Goal: Task Accomplishment & Management: Manage account settings

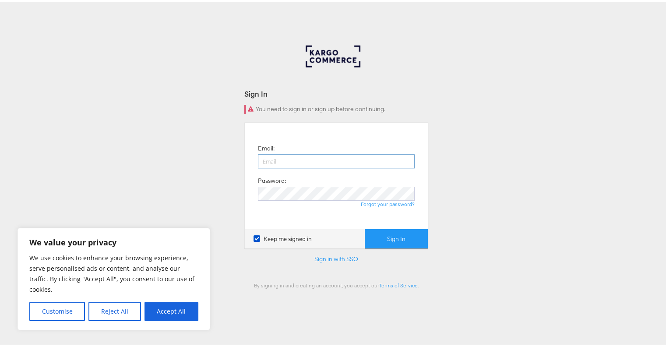
click at [341, 157] on input "email" at bounding box center [336, 160] width 157 height 14
type input "[EMAIL_ADDRESS][DOMAIN_NAME]"
click at [188, 313] on button "Accept All" at bounding box center [172, 309] width 54 height 19
checkbox input "true"
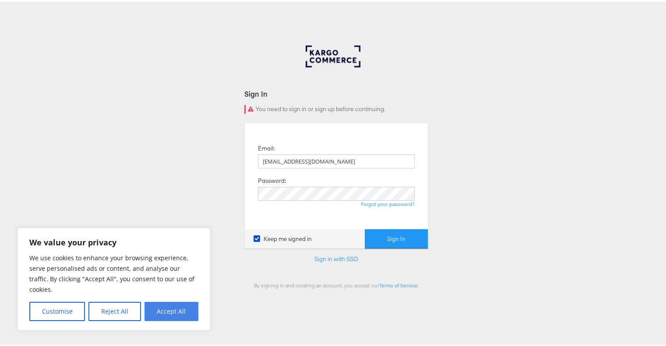
checkbox input "true"
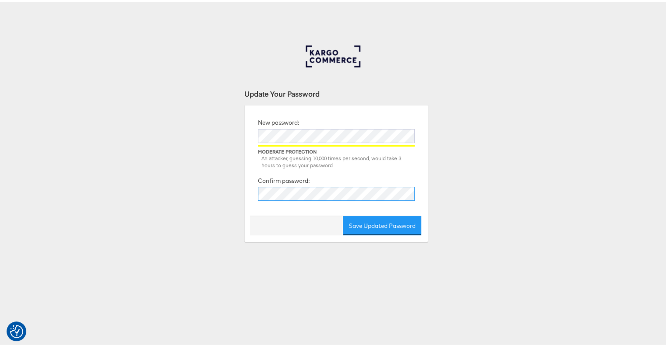
click at [343, 215] on button "Save Updated Password" at bounding box center [382, 225] width 78 height 20
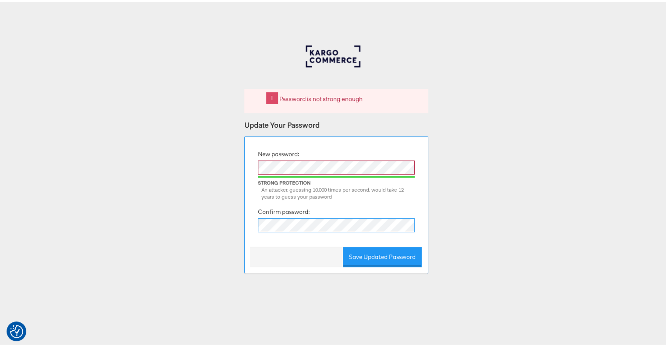
click at [343, 246] on button "Save Updated Password" at bounding box center [382, 256] width 78 height 20
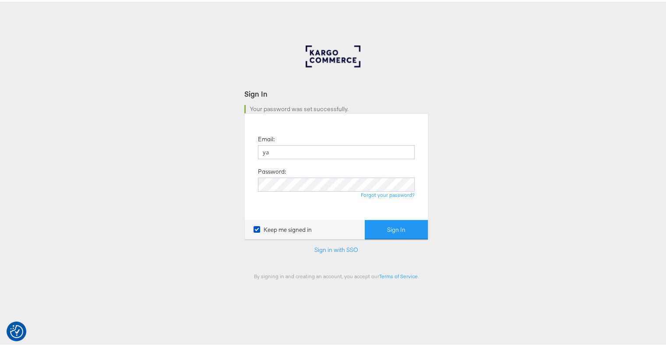
type input "[EMAIL_ADDRESS][DOMAIN_NAME]"
click at [365, 219] on button "Sign In" at bounding box center [396, 229] width 63 height 20
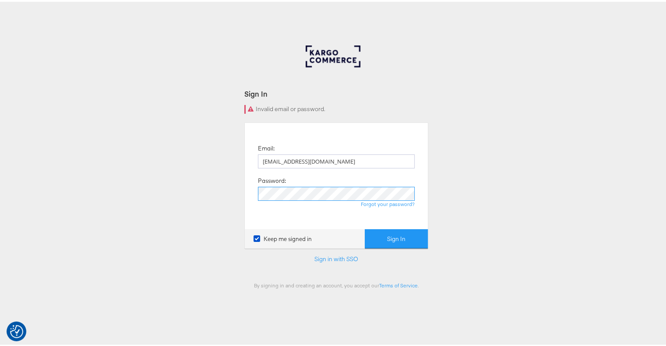
click at [365, 228] on button "Sign In" at bounding box center [396, 238] width 63 height 20
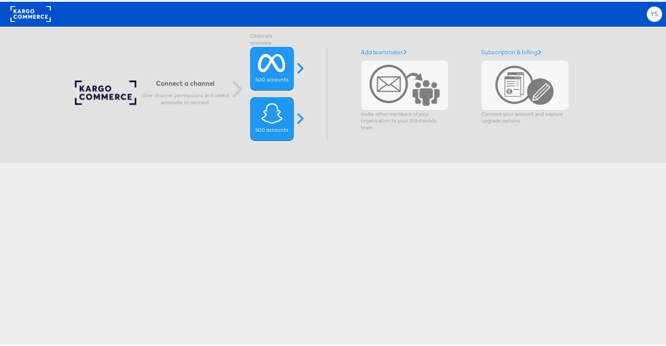
click at [651, 10] on span "YS" at bounding box center [655, 13] width 8 height 6
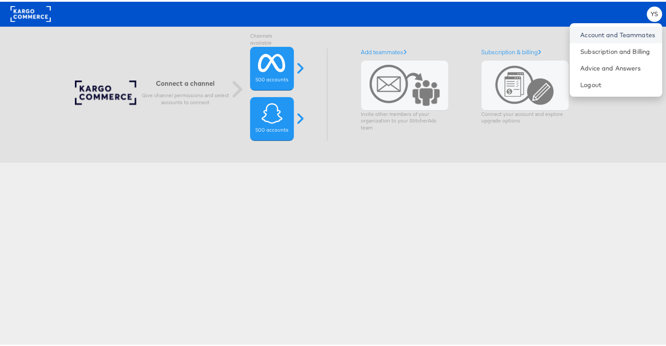
click at [596, 35] on link "Account and Teammates" at bounding box center [617, 33] width 75 height 9
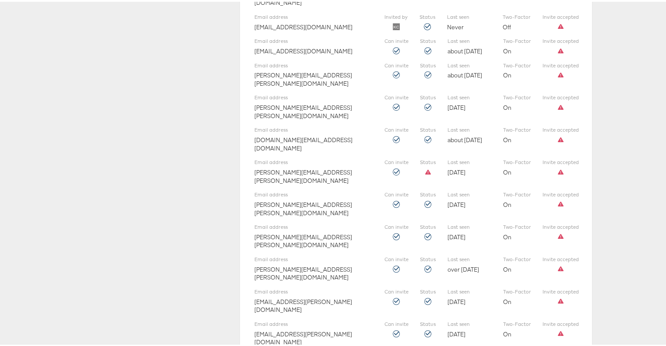
scroll to position [587, 0]
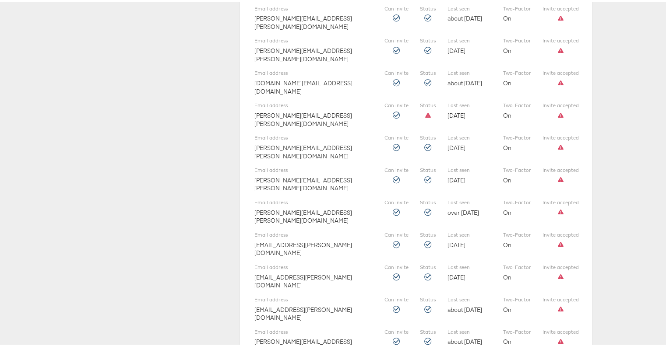
click at [621, 219] on div "Add New Add New Teammate Account Settings Account Management Account Details Su…" at bounding box center [336, 297] width 673 height 1718
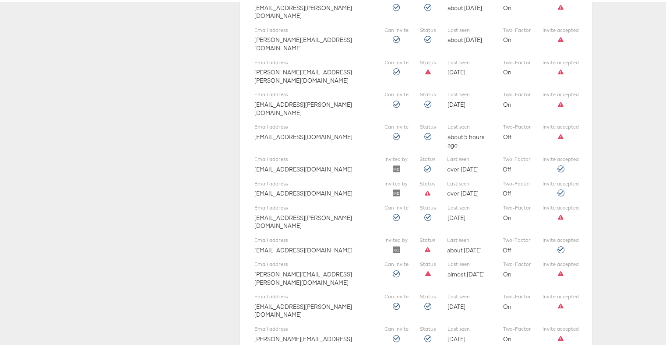
scroll to position [882, 0]
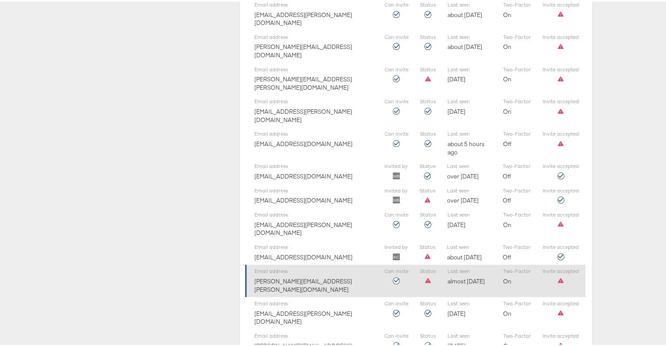
click at [420, 276] on div at bounding box center [428, 279] width 16 height 7
click at [579, 263] on div "Email address kalia.foote@kargo.com Can invite Status Last seen almost 2 years …" at bounding box center [415, 279] width 340 height 32
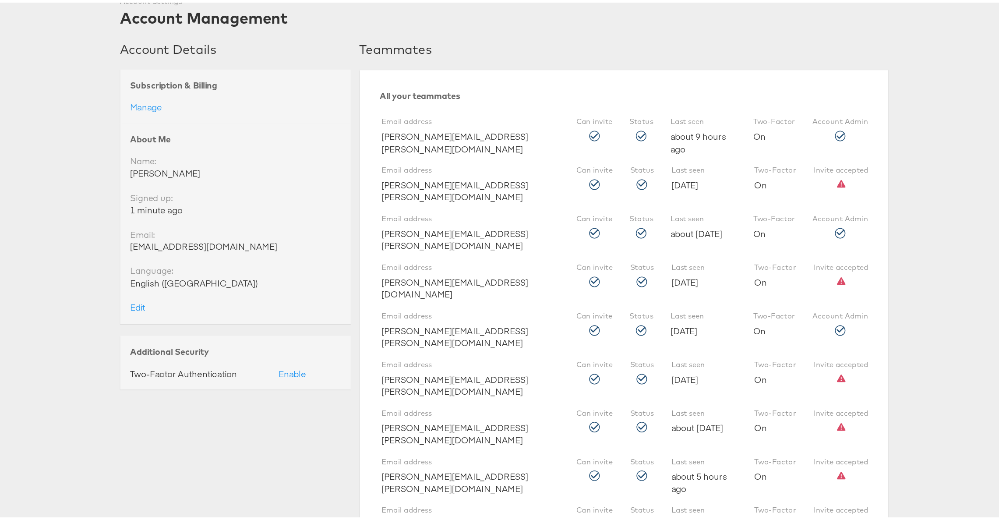
scroll to position [0, 0]
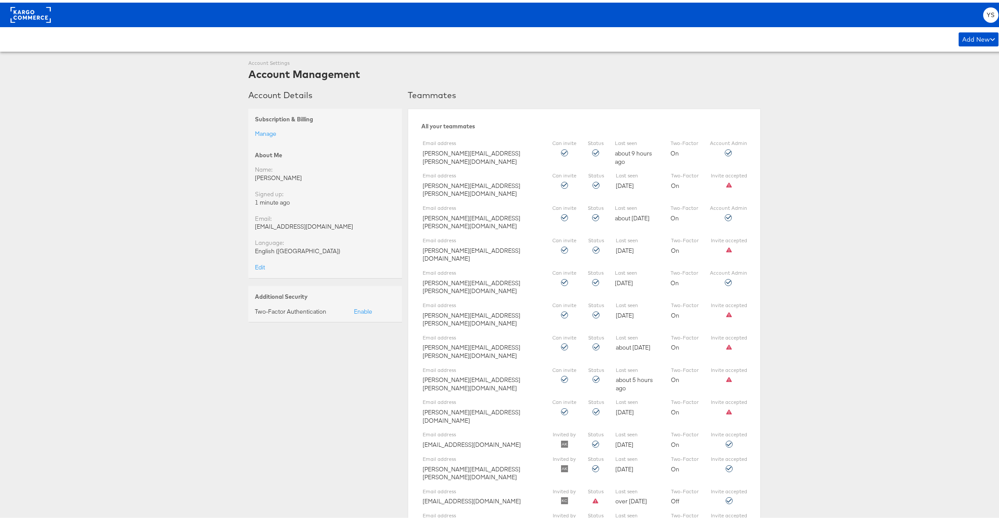
drag, startPoint x: 665, startPoint y: 0, endPoint x: 775, endPoint y: 207, distance: 234.7
click at [666, 15] on span "YS" at bounding box center [991, 13] width 8 height 6
click at [666, 34] on icon at bounding box center [992, 37] width 5 height 6
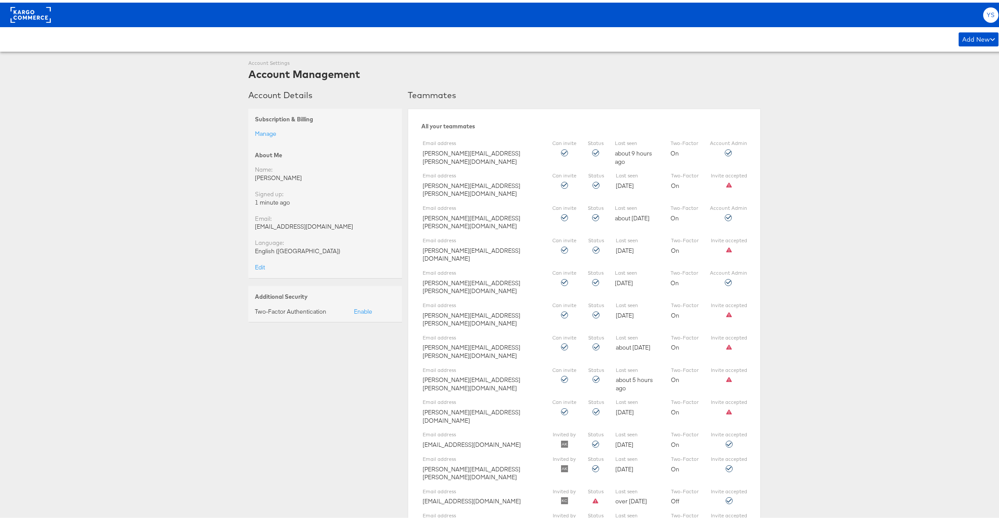
click at [666, 10] on span "YS" at bounding box center [991, 13] width 8 height 6
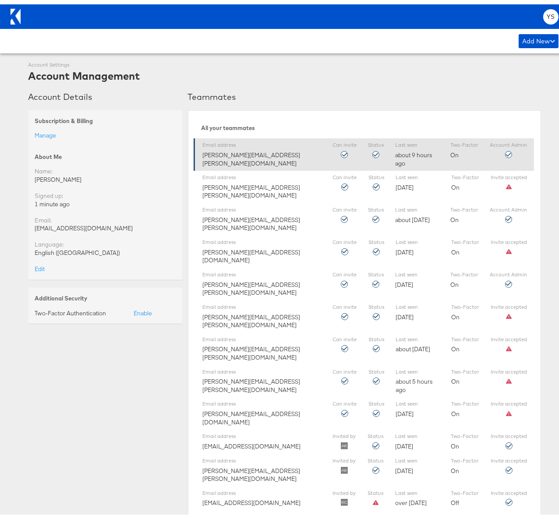
click at [271, 156] on div "Email address john.butler@kargo.com Can invite Status Last seen about 9 hours a…" at bounding box center [364, 150] width 340 height 32
click at [211, 150] on div "Email address john.butler@kargo.com" at bounding box center [262, 149] width 118 height 25
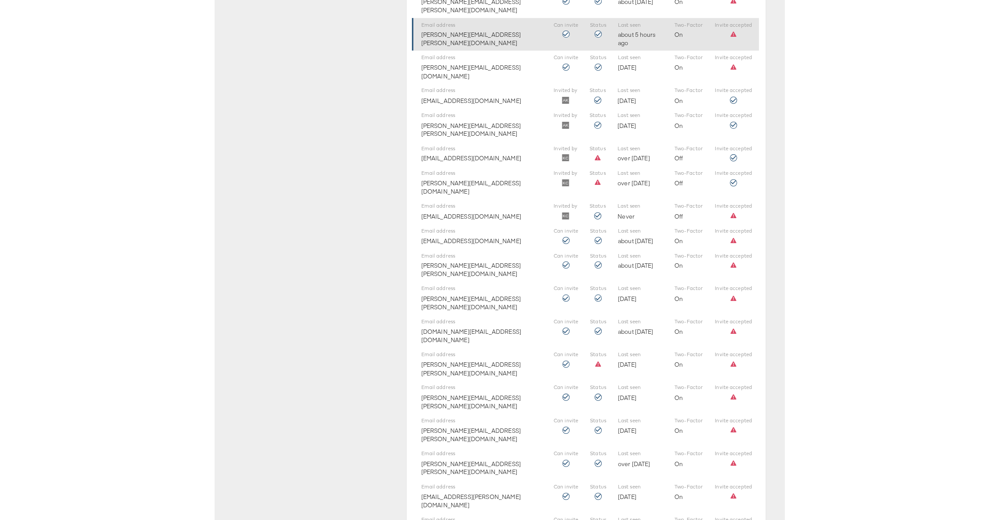
scroll to position [373, 0]
